Goal: Information Seeking & Learning: Understand process/instructions

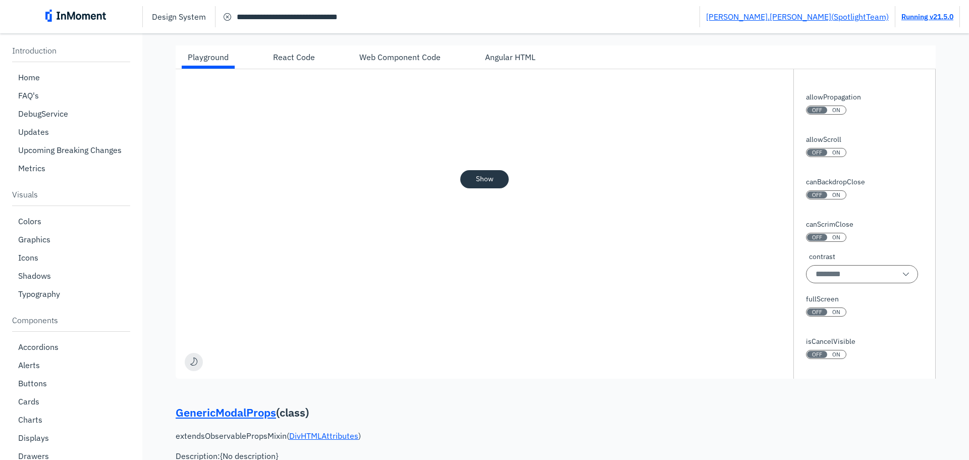
scroll to position [654, 0]
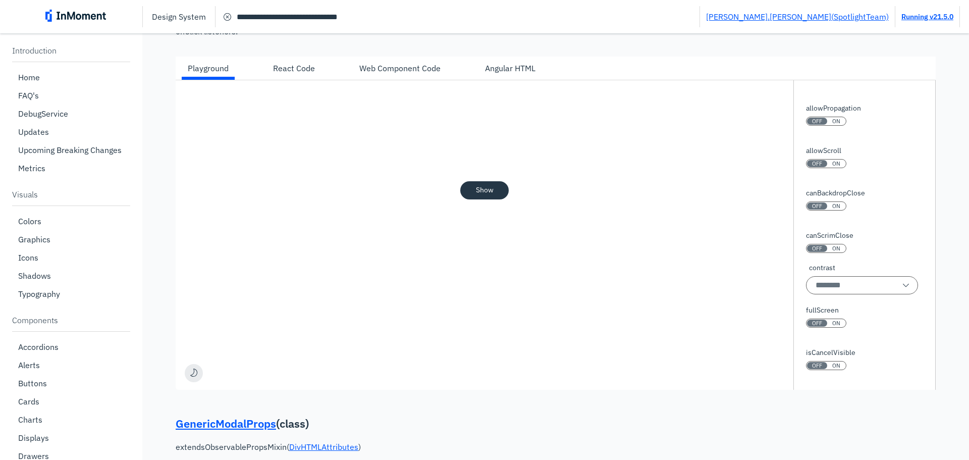
click at [509, 72] on div "Angular HTML" at bounding box center [510, 68] width 50 height 12
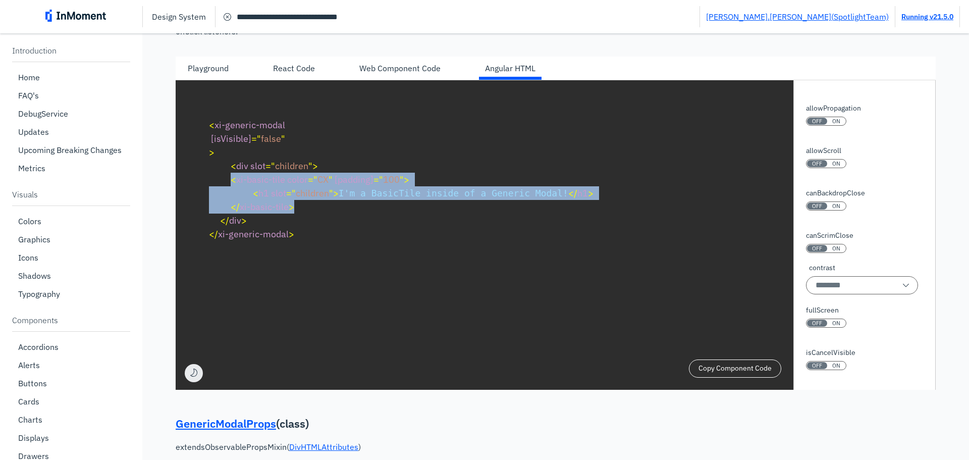
drag, startPoint x: 294, startPoint y: 211, endPoint x: 230, endPoint y: 182, distance: 70.1
click at [230, 182] on pre "< xi-generic-modal [isVisible] = " false " > < div slot = " children " > < xi-b…" at bounding box center [556, 179] width 712 height 141
copy code "< xi-basic-tile color = " CX " [padding] = " 100 " > < h1 slot = " children " >…"
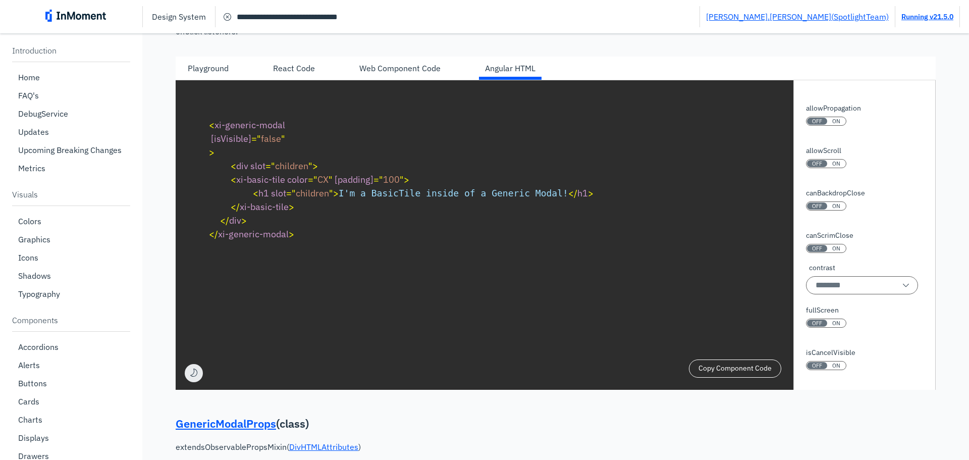
click at [415, 69] on div "Web Component Code" at bounding box center [399, 68] width 81 height 12
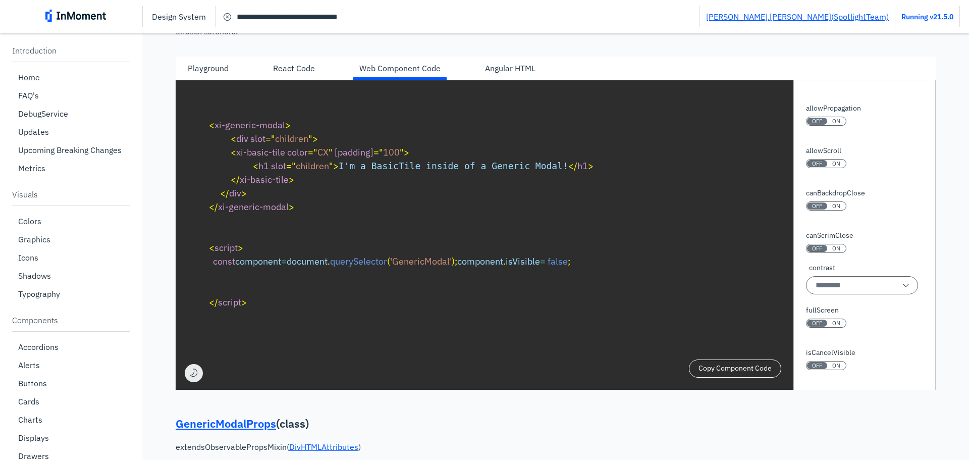
click at [507, 69] on div "Angular HTML" at bounding box center [510, 68] width 50 height 12
type textarea "**********"
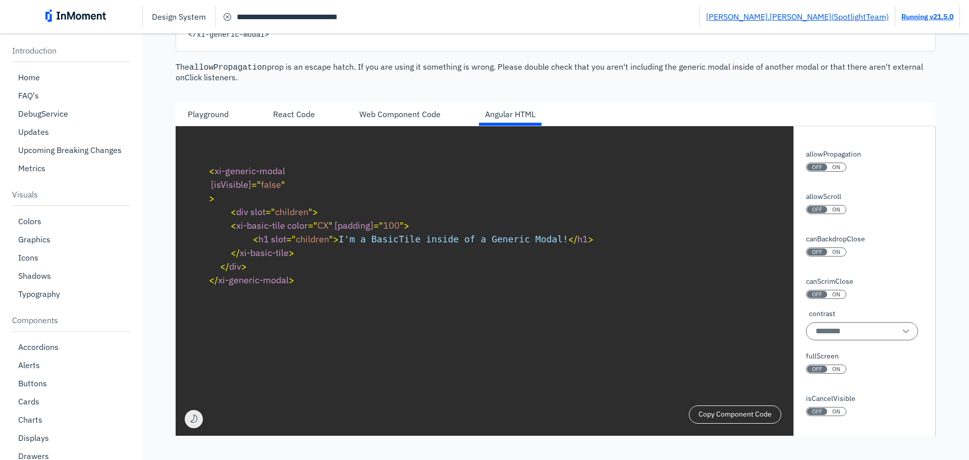
scroll to position [603, 0]
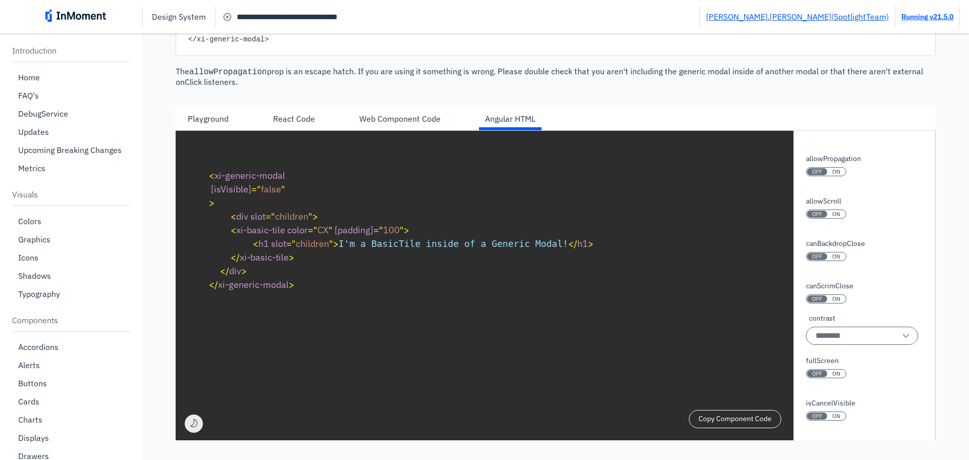
click at [226, 116] on div "Playground" at bounding box center [208, 119] width 41 height 12
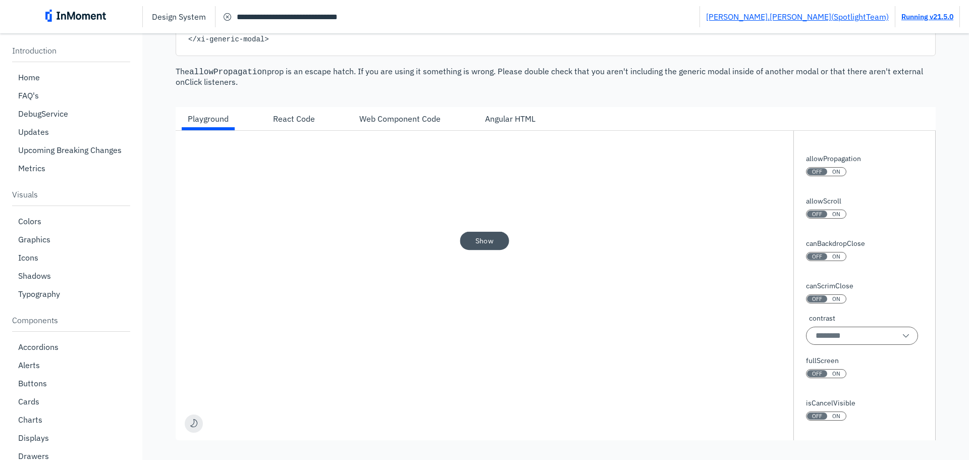
click at [480, 243] on pre "Show" at bounding box center [485, 240] width 18 height 9
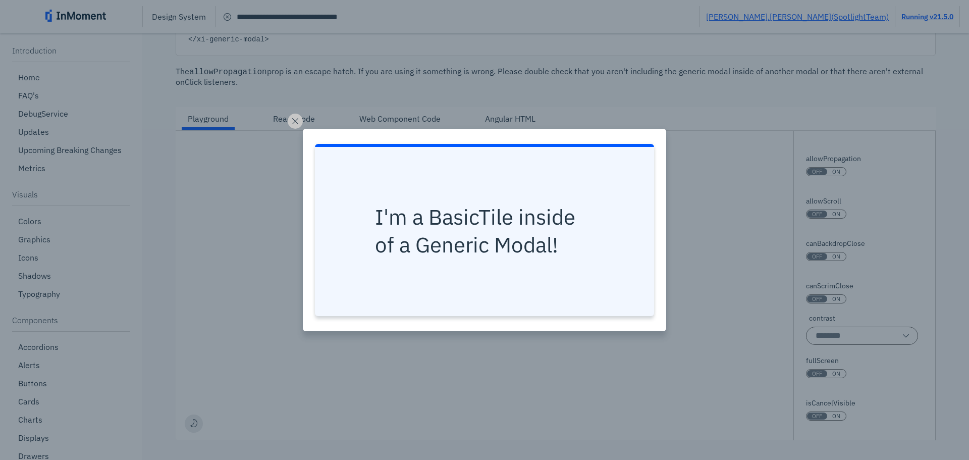
click at [398, 217] on h1 "I'm a BasicTile inside of a Generic Modal!" at bounding box center [484, 230] width 219 height 55
click at [509, 242] on h1 "I'm a BasicTile inside of a Generic Modal!" at bounding box center [484, 230] width 219 height 55
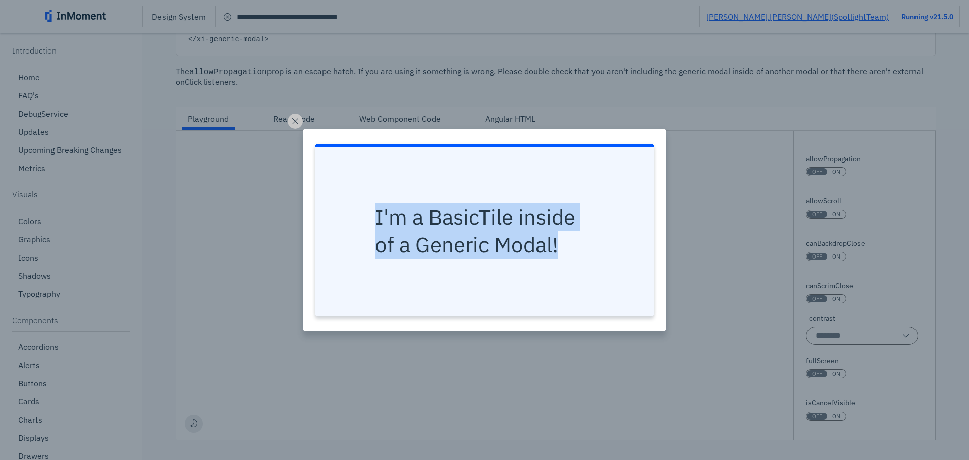
click at [509, 242] on h1 "I'm a BasicTile inside of a Generic Modal!" at bounding box center [484, 230] width 219 height 55
click at [623, 264] on div "I'm a BasicTile inside of a Generic Modal!" at bounding box center [485, 231] width 320 height 156
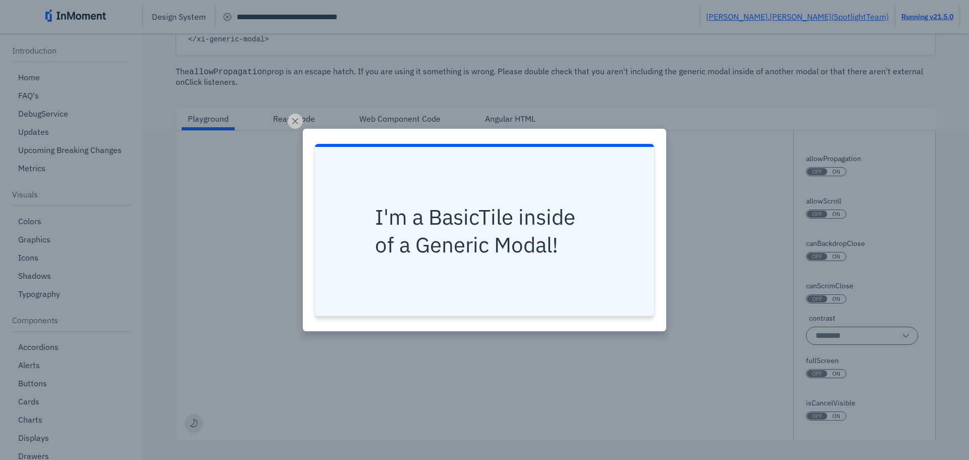
click at [575, 240] on h1 "I'm a BasicTile inside of a Generic Modal!" at bounding box center [484, 230] width 219 height 55
click at [571, 241] on h1 "I'm a BasicTile inside of a Generic Modal!" at bounding box center [484, 230] width 219 height 55
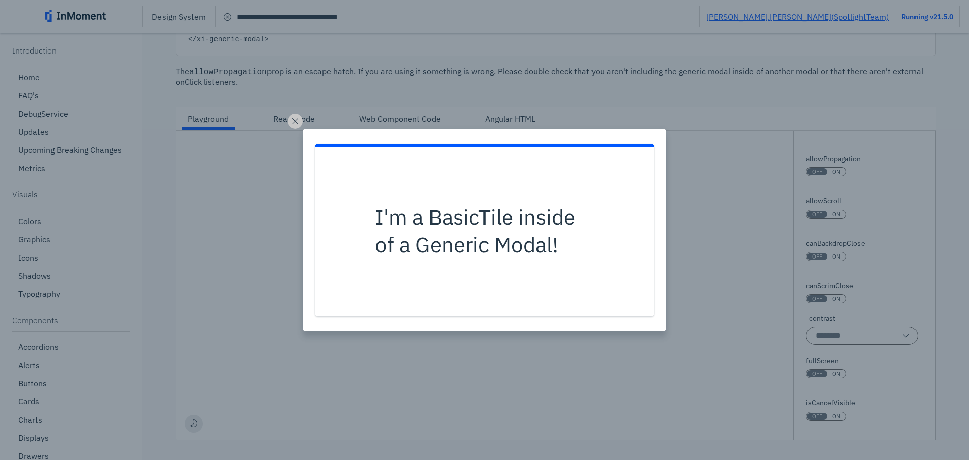
click at [692, 247] on div "I'm a BasicTile inside of a Generic Modal!" at bounding box center [484, 230] width 969 height 460
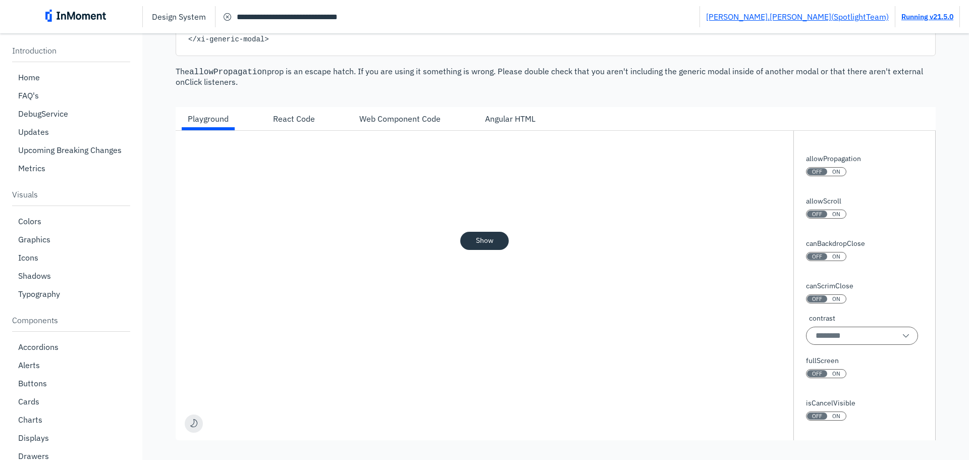
click at [524, 119] on div "Angular HTML" at bounding box center [510, 119] width 50 height 12
